Goal: Complete application form

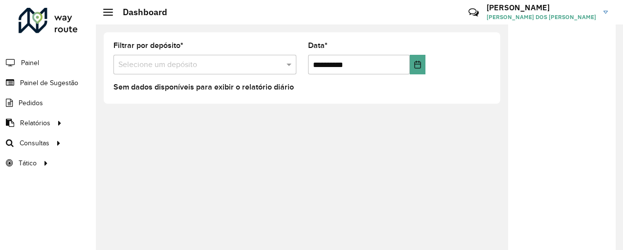
click at [105, 48] on div "**********" at bounding box center [302, 67] width 396 height 71
click at [57, 88] on link "Painel de Sugestão" at bounding box center [40, 83] width 81 height 20
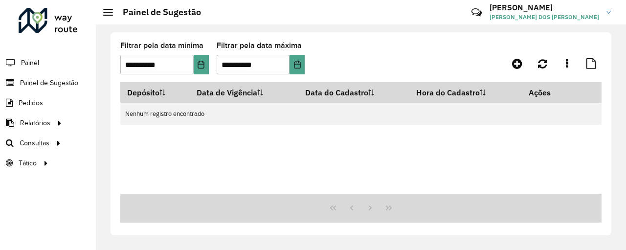
click at [108, 11] on div at bounding box center [108, 12] width 10 height 7
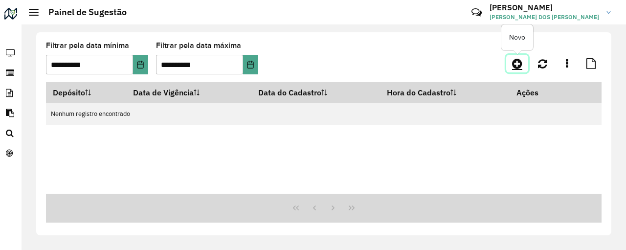
click at [518, 62] on icon at bounding box center [517, 64] width 10 height 12
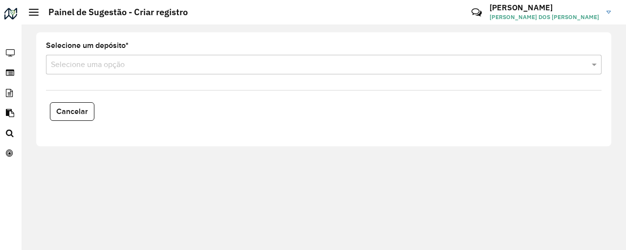
click at [478, 54] on div "Selecione um depósito * Selecione uma opção" at bounding box center [323, 58] width 555 height 32
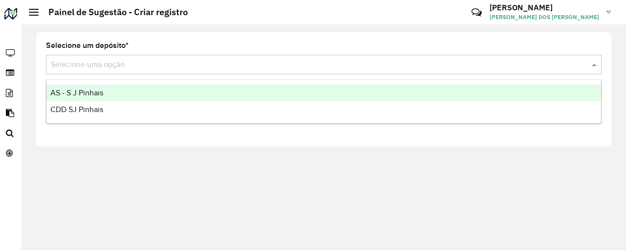
click at [316, 63] on input "text" at bounding box center [314, 65] width 526 height 12
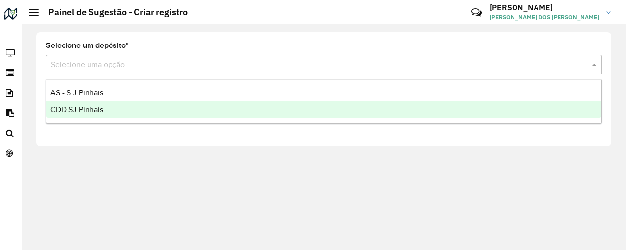
click at [251, 110] on div "CDD SJ Pinhais" at bounding box center [323, 109] width 554 height 17
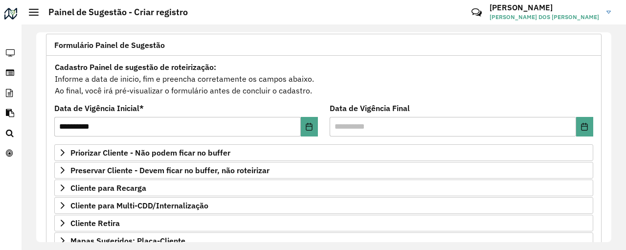
scroll to position [68, 0]
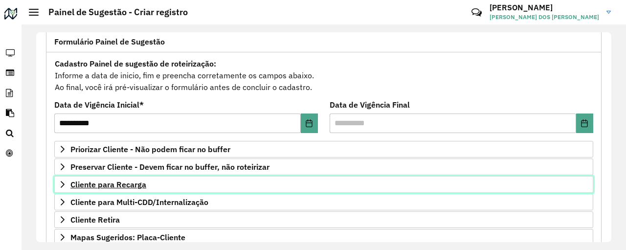
click at [76, 182] on span "Cliente para Recarga" at bounding box center [108, 184] width 76 height 8
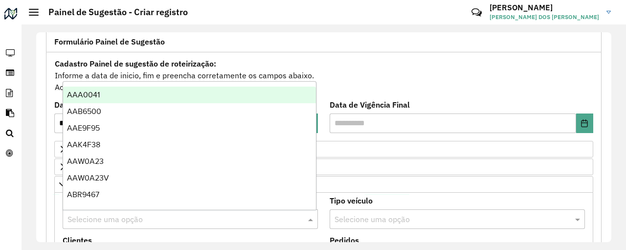
click at [212, 219] on input "text" at bounding box center [180, 220] width 226 height 12
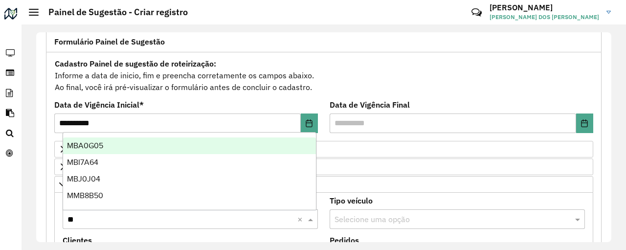
type input "***"
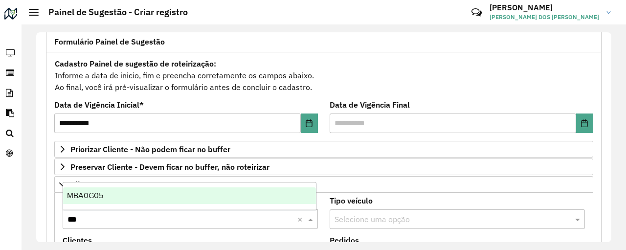
click at [157, 191] on div "MBA0G05" at bounding box center [189, 195] width 253 height 17
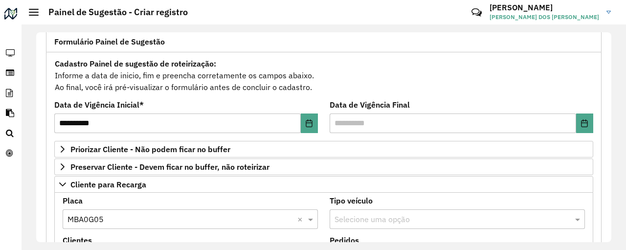
drag, startPoint x: 611, startPoint y: 75, endPoint x: 611, endPoint y: 95, distance: 20.5
click at [611, 95] on div "**********" at bounding box center [324, 136] width 604 height 225
click at [555, 85] on div "Cadastro Painel de sugestão de roteirização: Informe a data de inicio, fim e pr…" at bounding box center [323, 75] width 539 height 36
drag, startPoint x: 608, startPoint y: 89, endPoint x: 608, endPoint y: 108, distance: 18.1
click at [608, 108] on div "**********" at bounding box center [323, 137] width 575 height 210
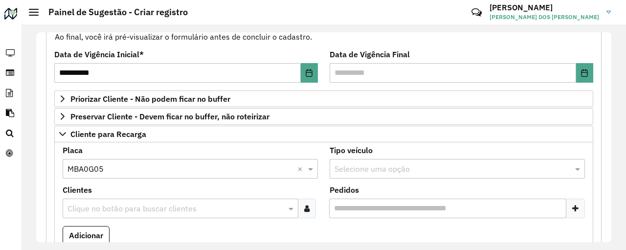
scroll to position [123, 0]
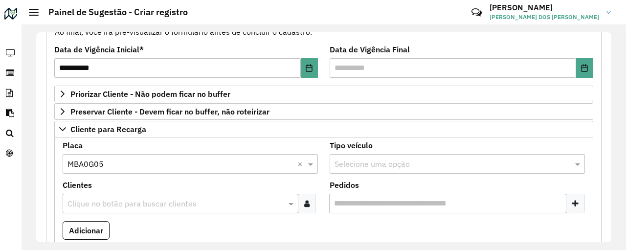
drag, startPoint x: 119, startPoint y: 214, endPoint x: 139, endPoint y: 206, distance: 21.1
click at [139, 206] on formly-field "Clientes Clique no botão para buscar clientes" at bounding box center [190, 201] width 267 height 40
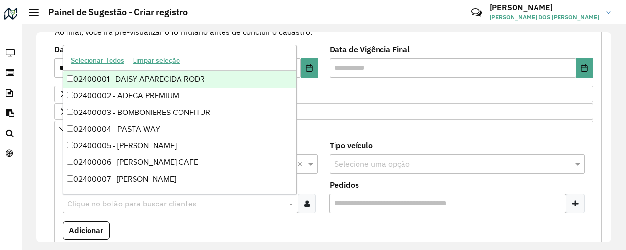
click at [139, 206] on input "text" at bounding box center [175, 204] width 221 height 12
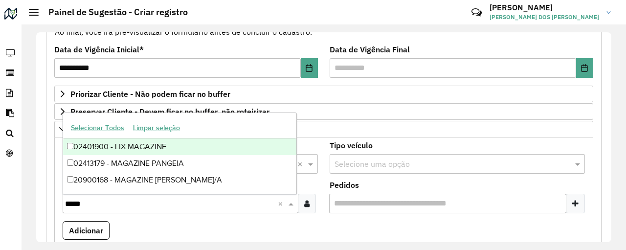
type input "******"
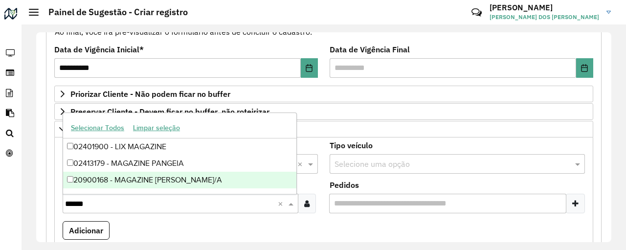
click at [183, 178] on div "20900168 - MAGAZINE [PERSON_NAME]/A" at bounding box center [179, 180] width 233 height 17
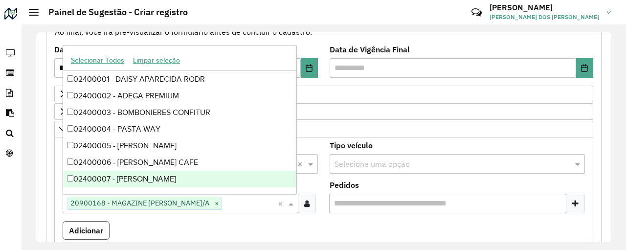
click at [91, 223] on button "Adicionar" at bounding box center [86, 230] width 47 height 19
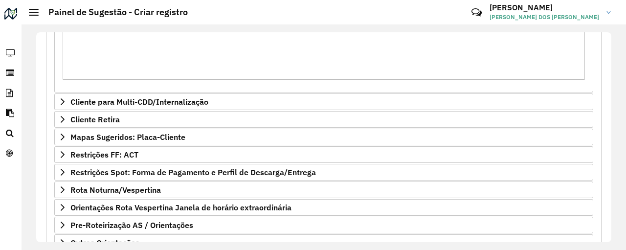
scroll to position [451, 0]
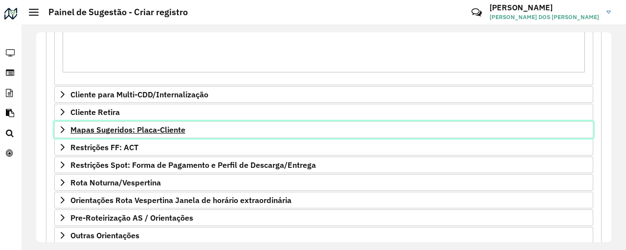
click at [108, 130] on span "Mapas Sugeridos: Placa-Cliente" at bounding box center [127, 130] width 115 height 8
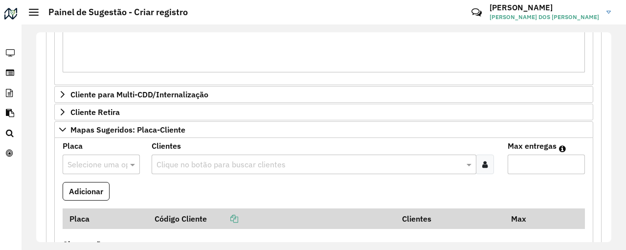
click at [115, 176] on formly-field "Placa Selecione uma opção" at bounding box center [101, 162] width 89 height 40
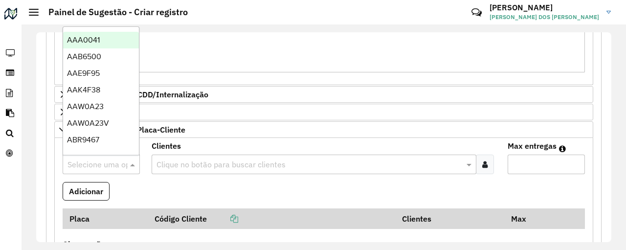
click at [111, 168] on input "text" at bounding box center [91, 165] width 48 height 12
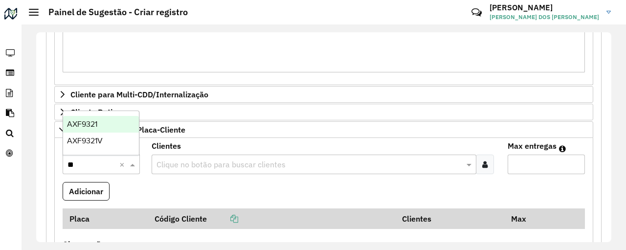
type input "***"
click at [107, 123] on div "AXF9321" at bounding box center [101, 124] width 76 height 17
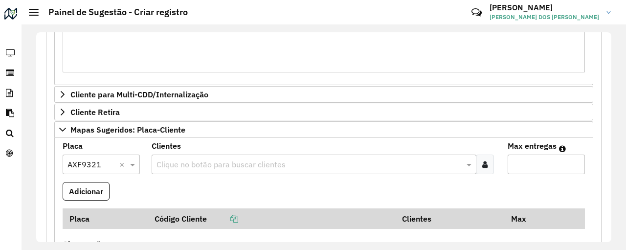
click at [220, 159] on input "text" at bounding box center [309, 165] width 310 height 12
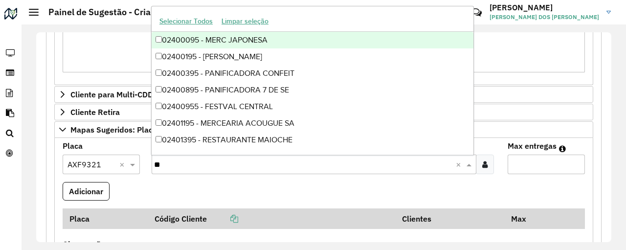
type input "***"
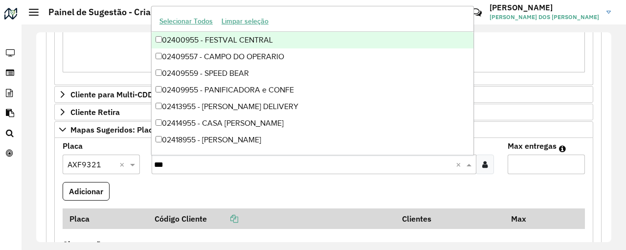
click at [297, 38] on div "02400955 - FESTVAL CENTRAL" at bounding box center [313, 40] width 322 height 17
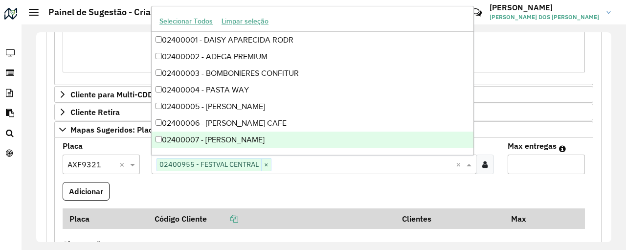
click at [529, 163] on input "Max entregas" at bounding box center [545, 164] width 77 height 20
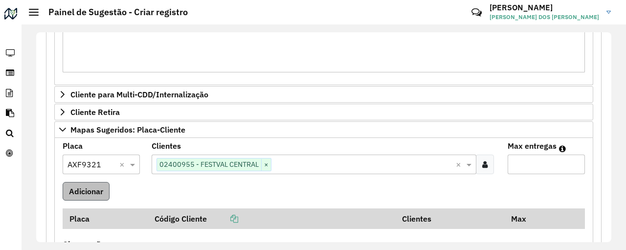
type input "*"
click at [110, 193] on button "Adicionar" at bounding box center [86, 191] width 47 height 19
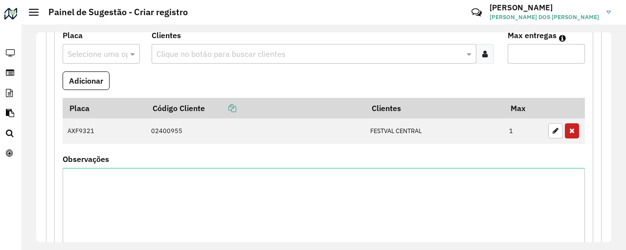
scroll to position [543, 0]
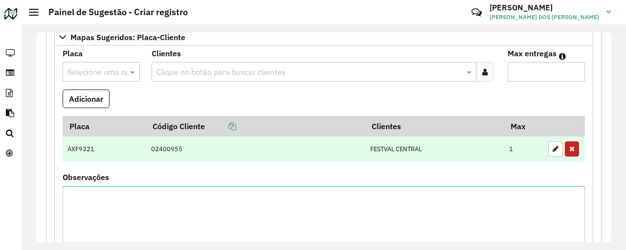
click at [572, 145] on button "button" at bounding box center [572, 148] width 14 height 15
